Goal: Information Seeking & Learning: Learn about a topic

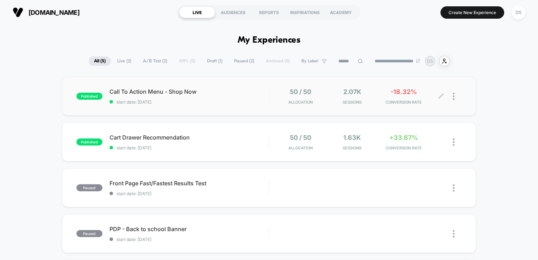
click at [411, 96] on div "-18.32% CONVERSION RATE" at bounding box center [403, 96] width 48 height 17
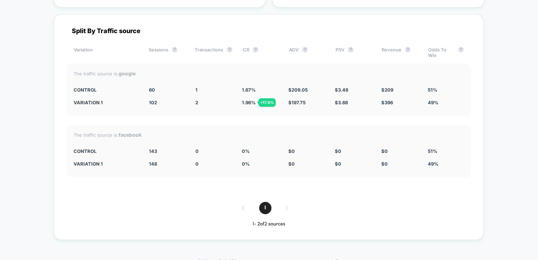
scroll to position [2625, 0]
